Goal: Task Accomplishment & Management: Manage account settings

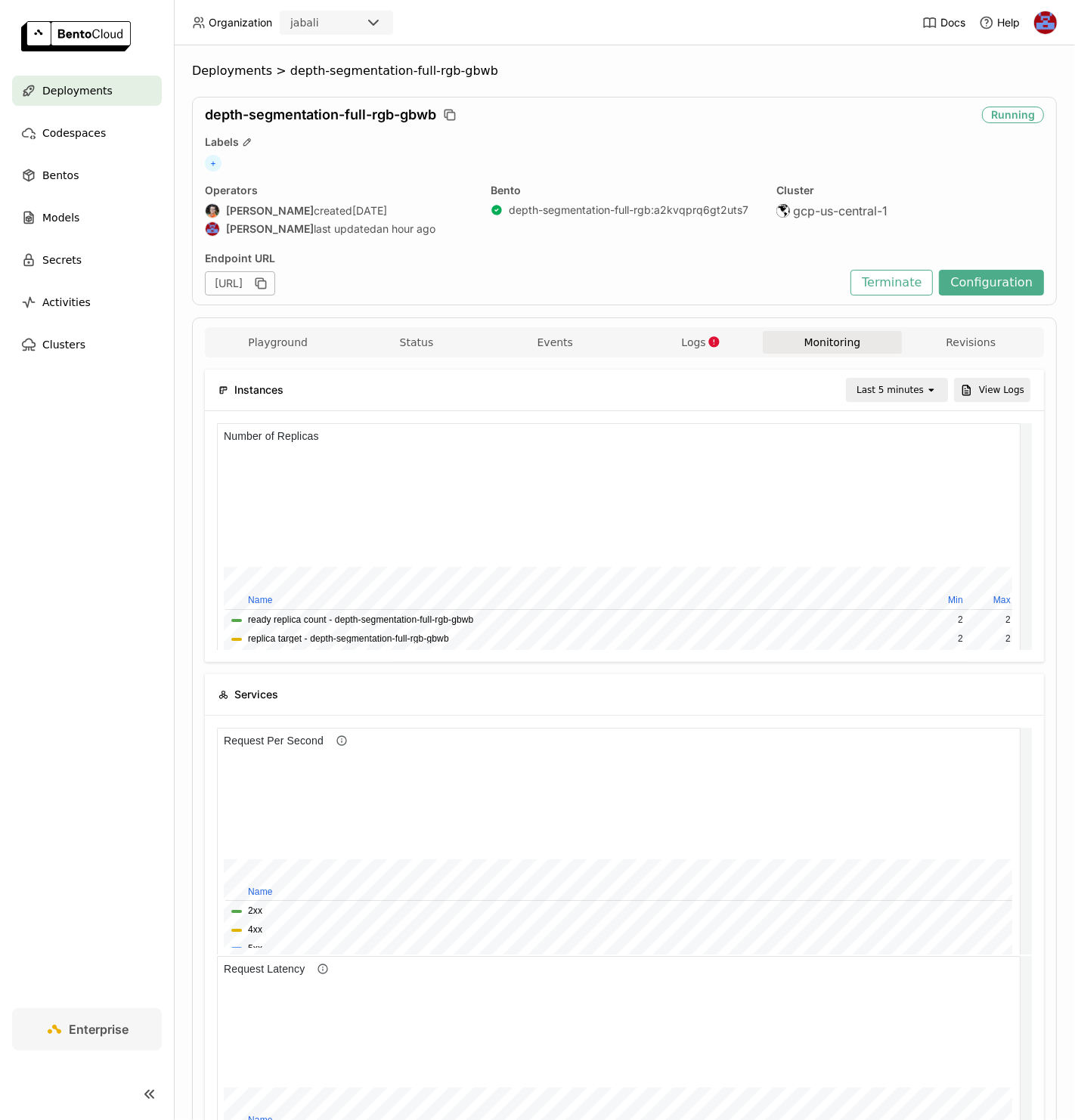
click at [106, 88] on span "Deployments" at bounding box center [77, 91] width 71 height 18
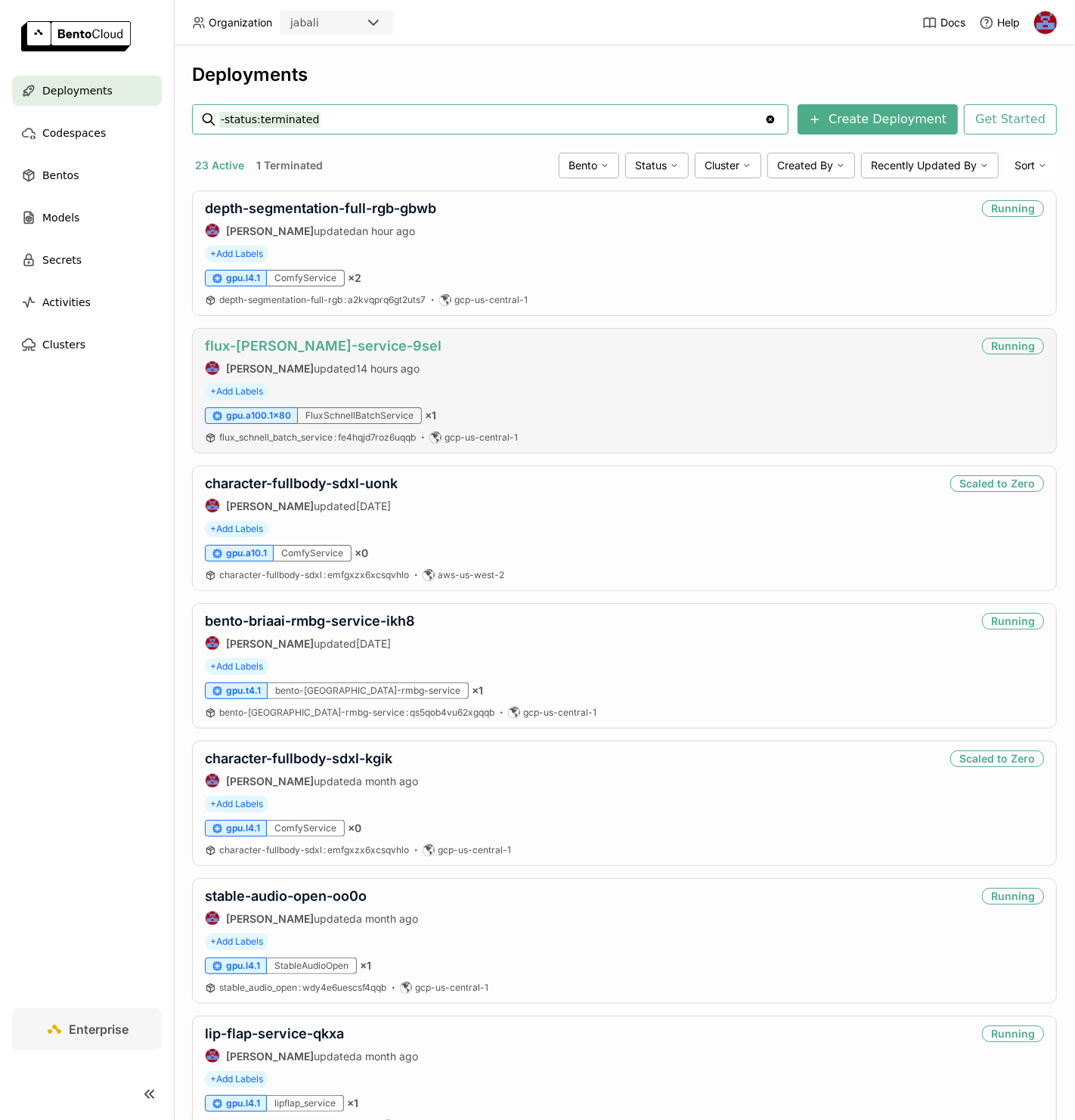
click at [319, 344] on link "flux-[PERSON_NAME]-service-9sel" at bounding box center [323, 346] width 237 height 15
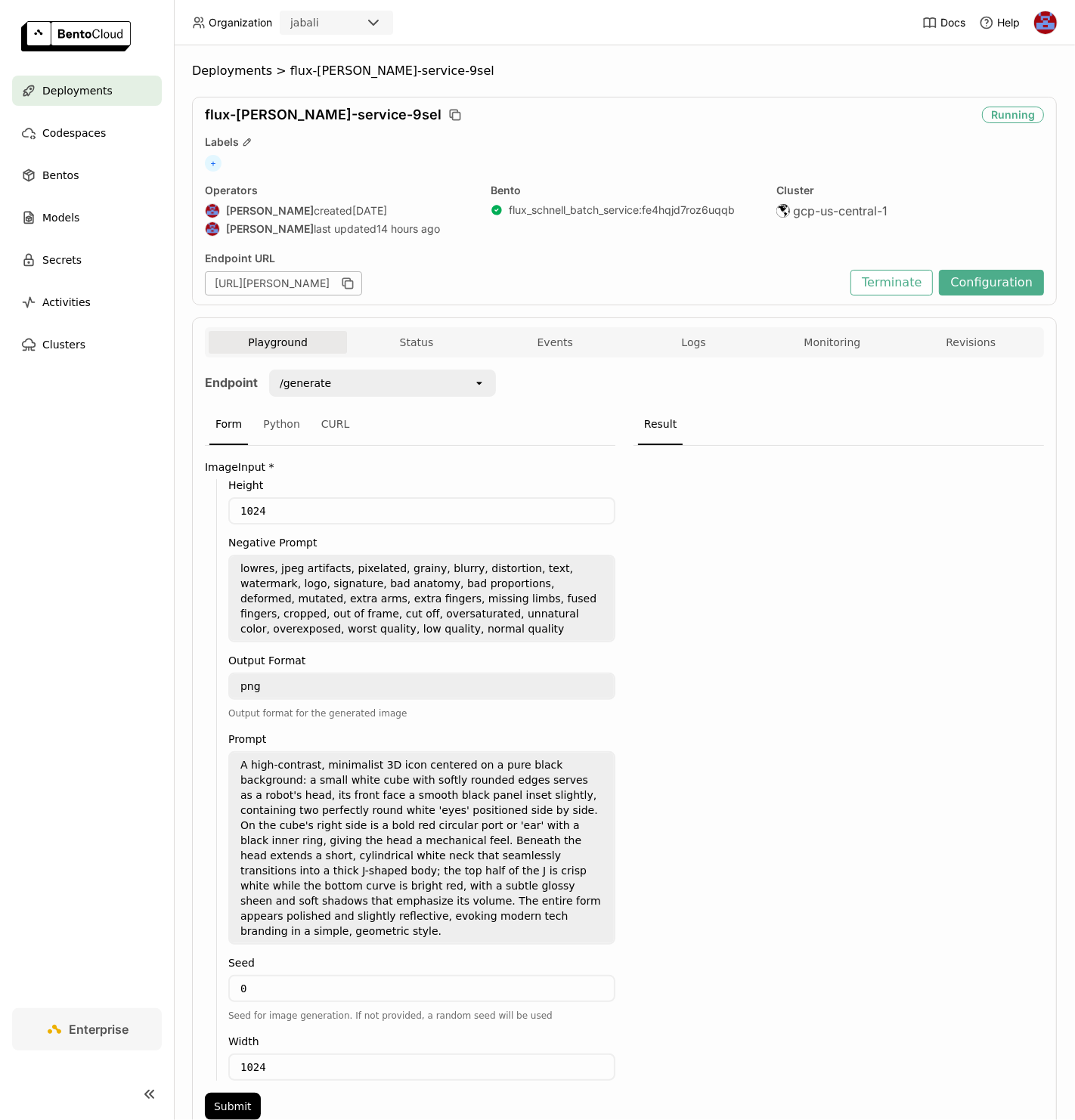
click at [978, 298] on div "flux-schnell-service-9sel Running Labels + Operators Jhonatan Oliveira created …" at bounding box center [625, 201] width 865 height 209
click at [999, 280] on button "Configuration" at bounding box center [991, 283] width 105 height 26
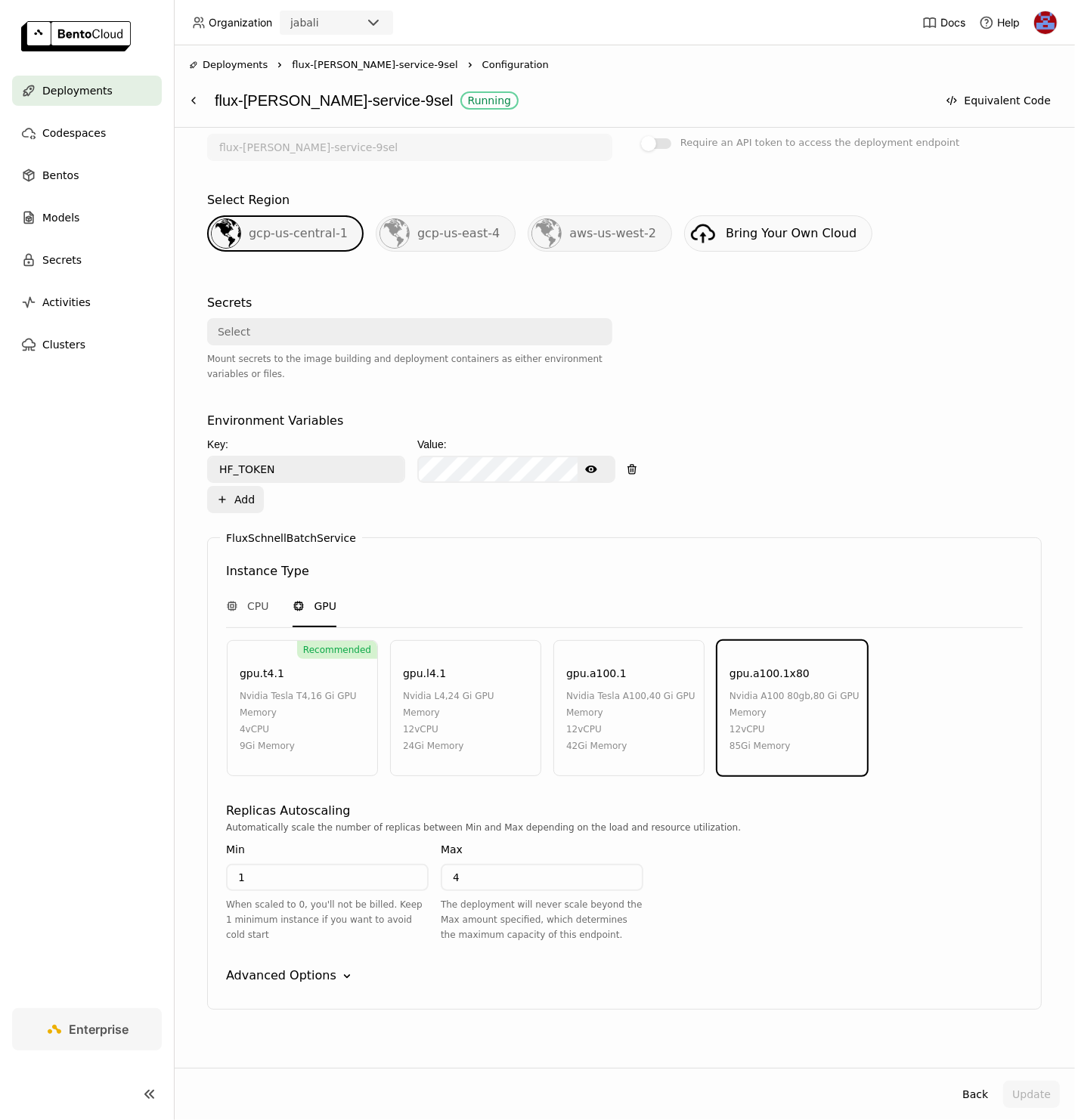
scroll to position [326, 0]
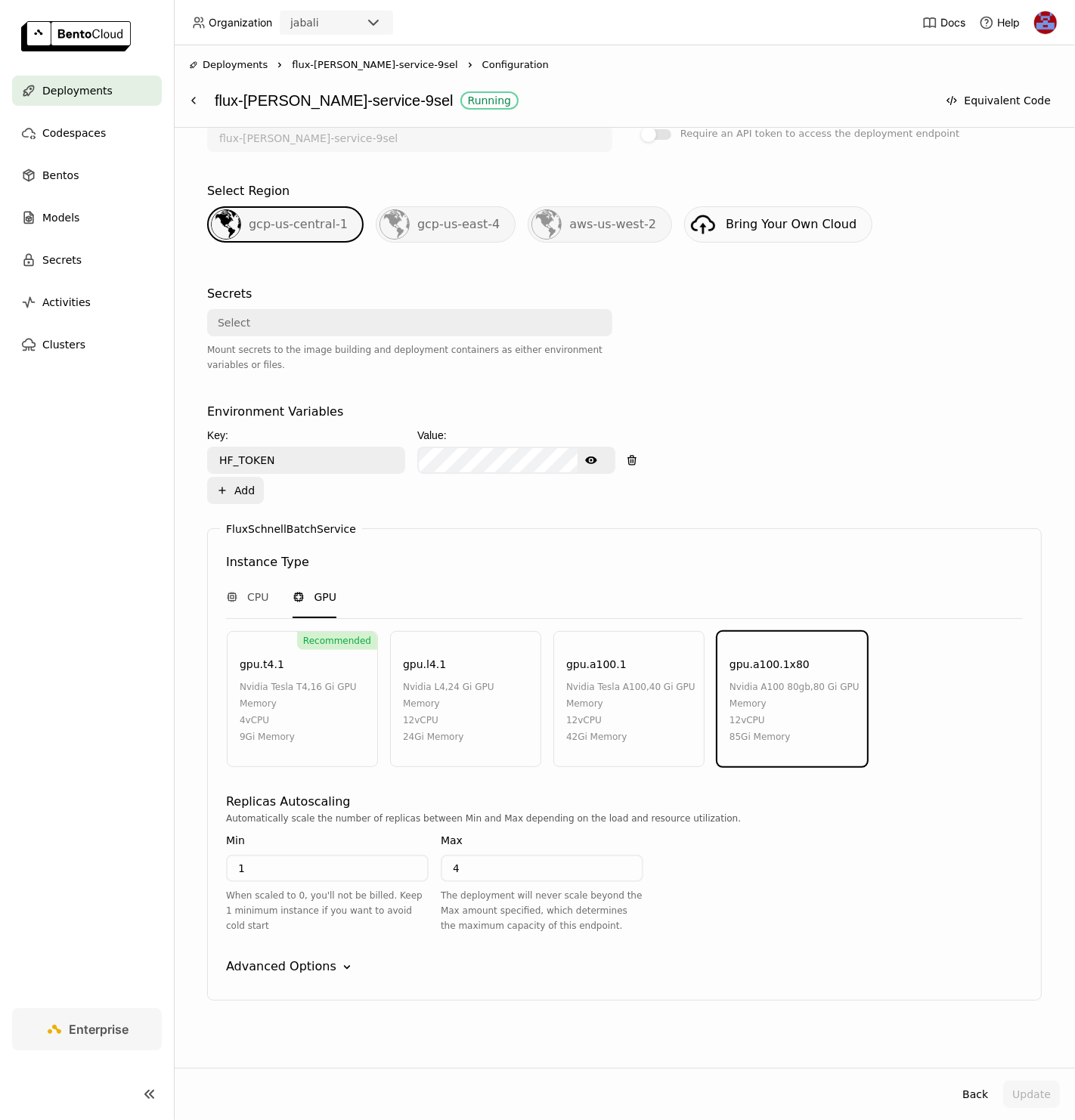
click at [584, 719] on div "12 vCPU" at bounding box center [631, 720] width 130 height 16
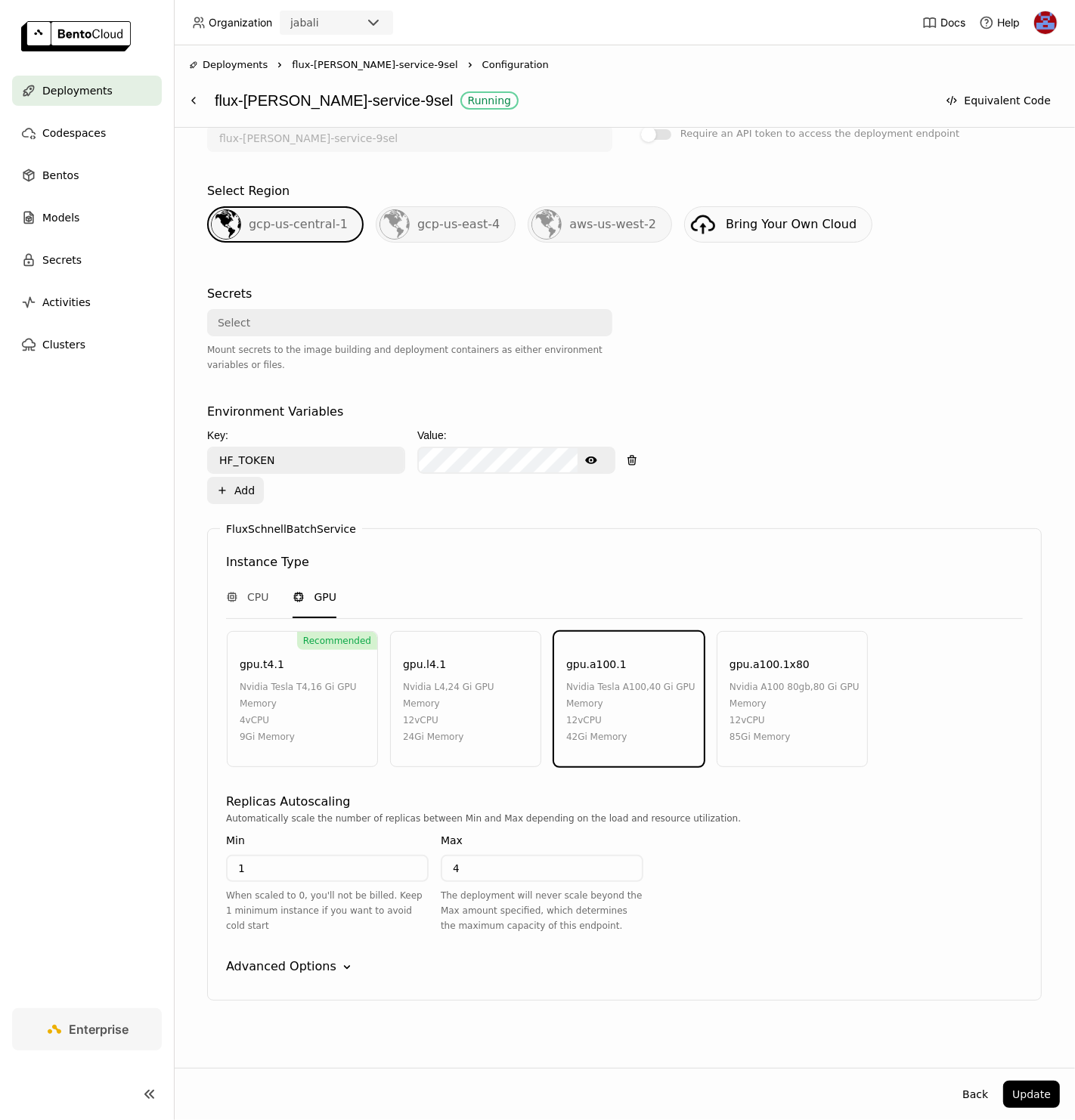
click at [311, 960] on div "Advanced Options" at bounding box center [281, 966] width 110 height 18
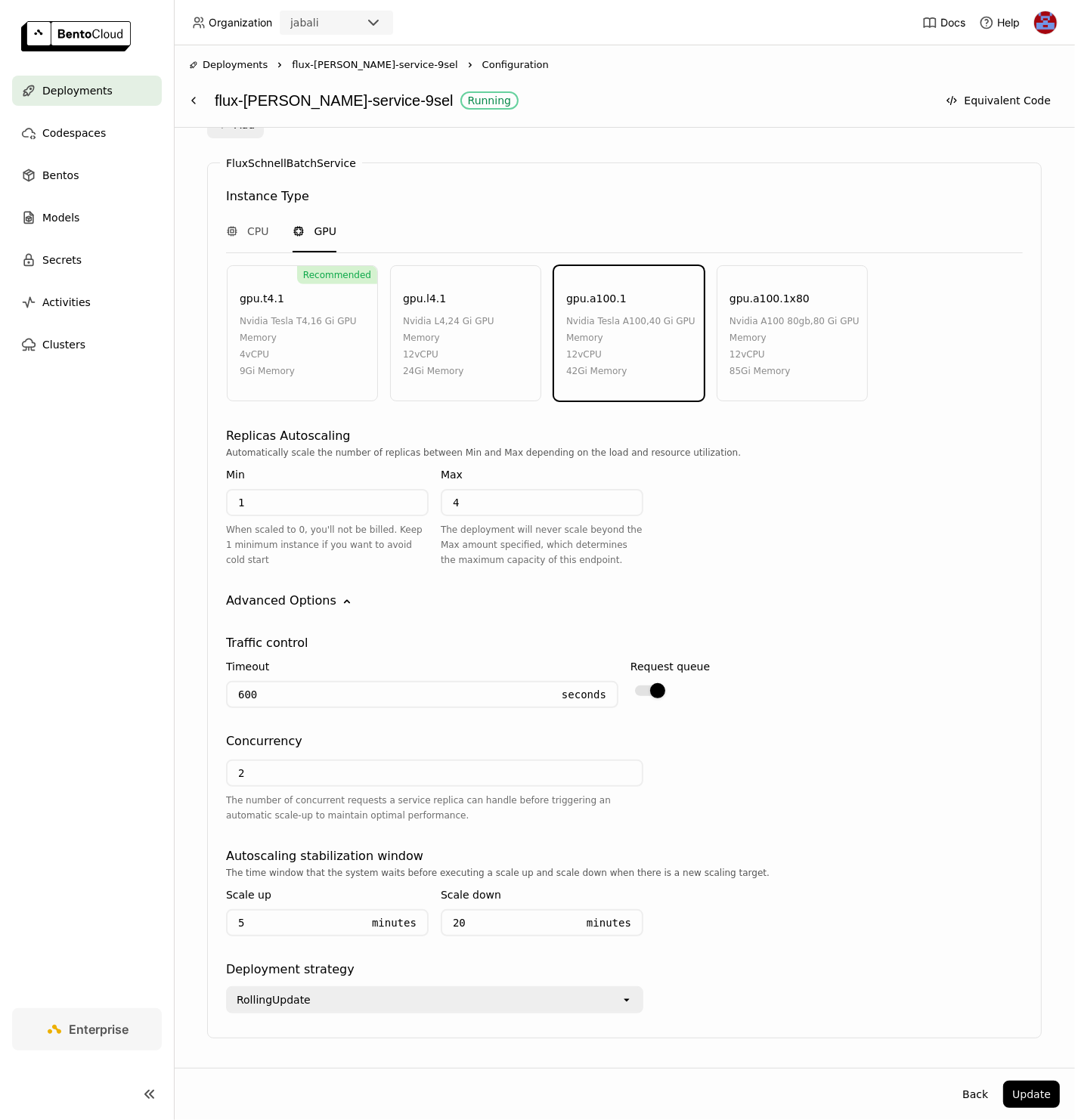
click at [313, 769] on input "2" at bounding box center [435, 772] width 414 height 24
type input "1"
click at [523, 492] on input "4" at bounding box center [542, 502] width 200 height 24
type input "3"
click at [1030, 1091] on button "Update" at bounding box center [1032, 1095] width 57 height 27
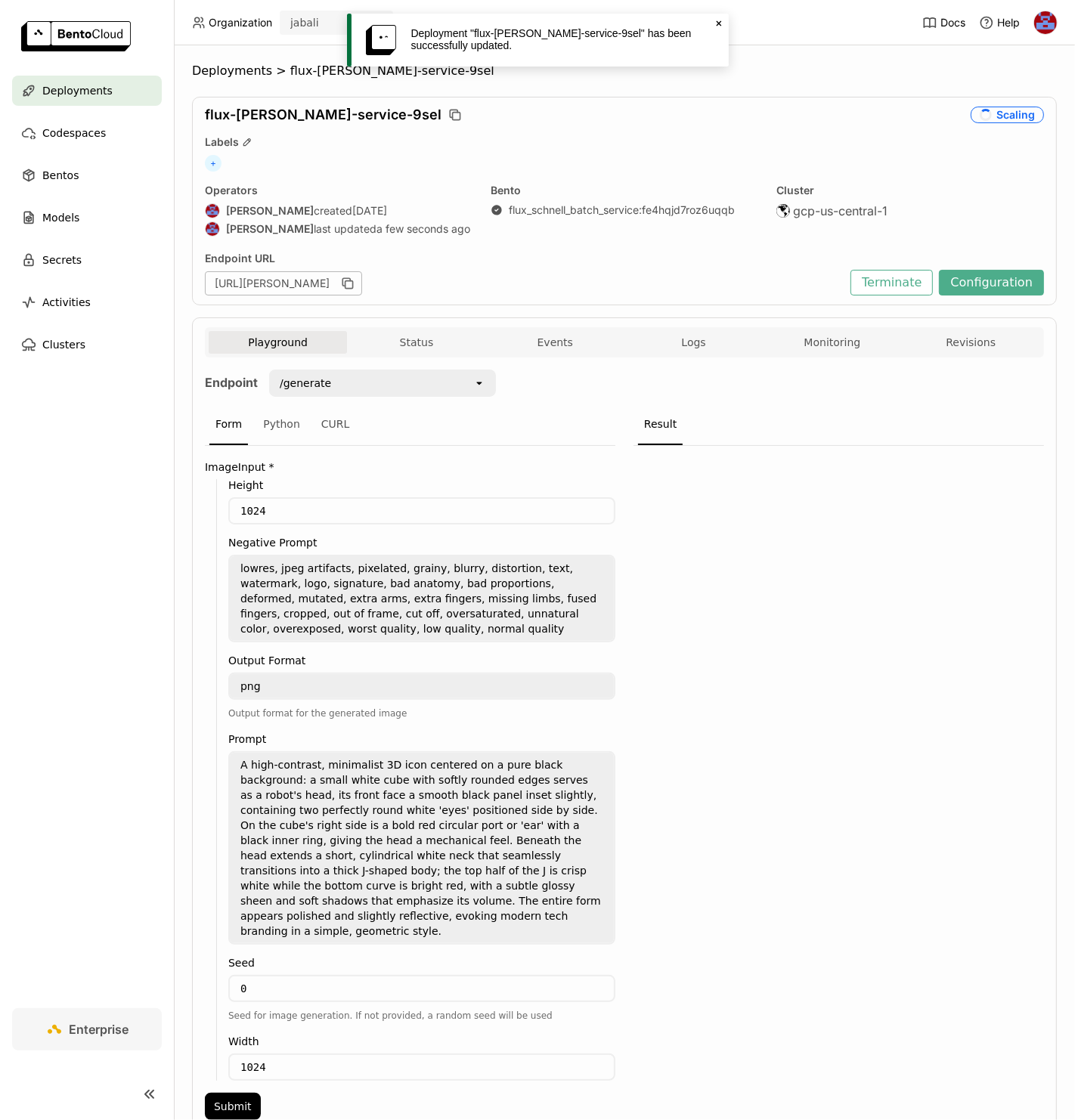
click at [742, 602] on div at bounding box center [838, 788] width 410 height 684
click at [767, 517] on div at bounding box center [838, 788] width 410 height 684
